Goal: Transaction & Acquisition: Purchase product/service

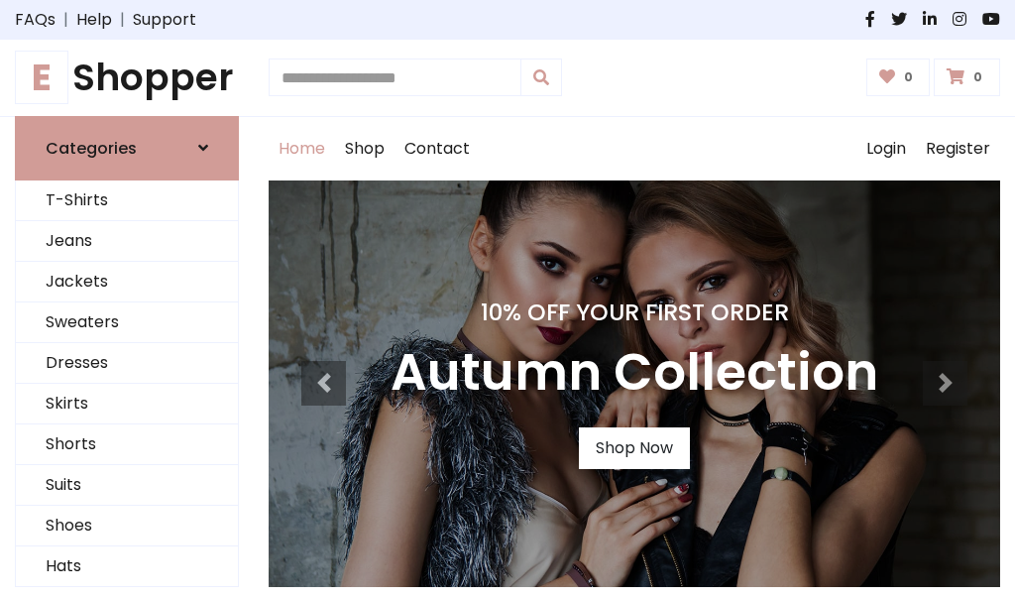
click at [508, 299] on h4 "10% Off Your First Order" at bounding box center [635, 312] width 488 height 28
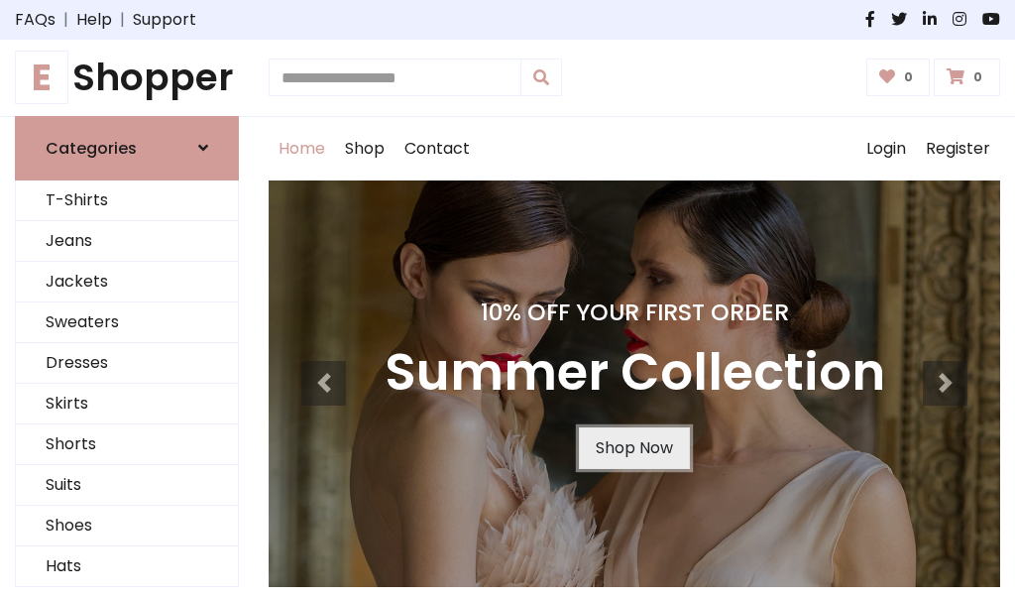
click at [634, 447] on link "Shop Now" at bounding box center [634, 448] width 111 height 42
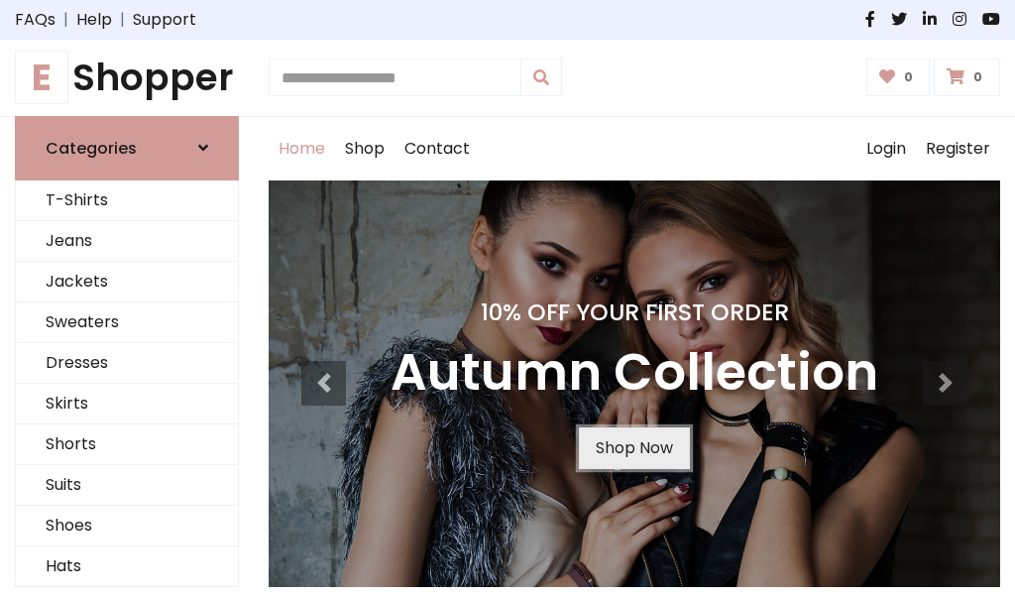
click at [634, 447] on link "Shop Now" at bounding box center [634, 448] width 111 height 42
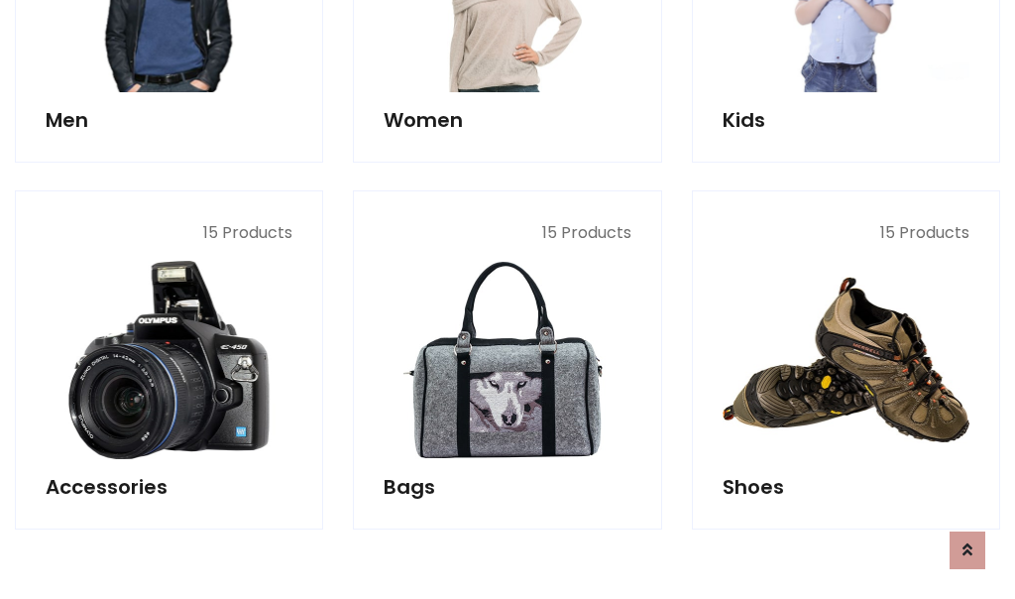
scroll to position [1977, 0]
